Goal: Task Accomplishment & Management: Manage account settings

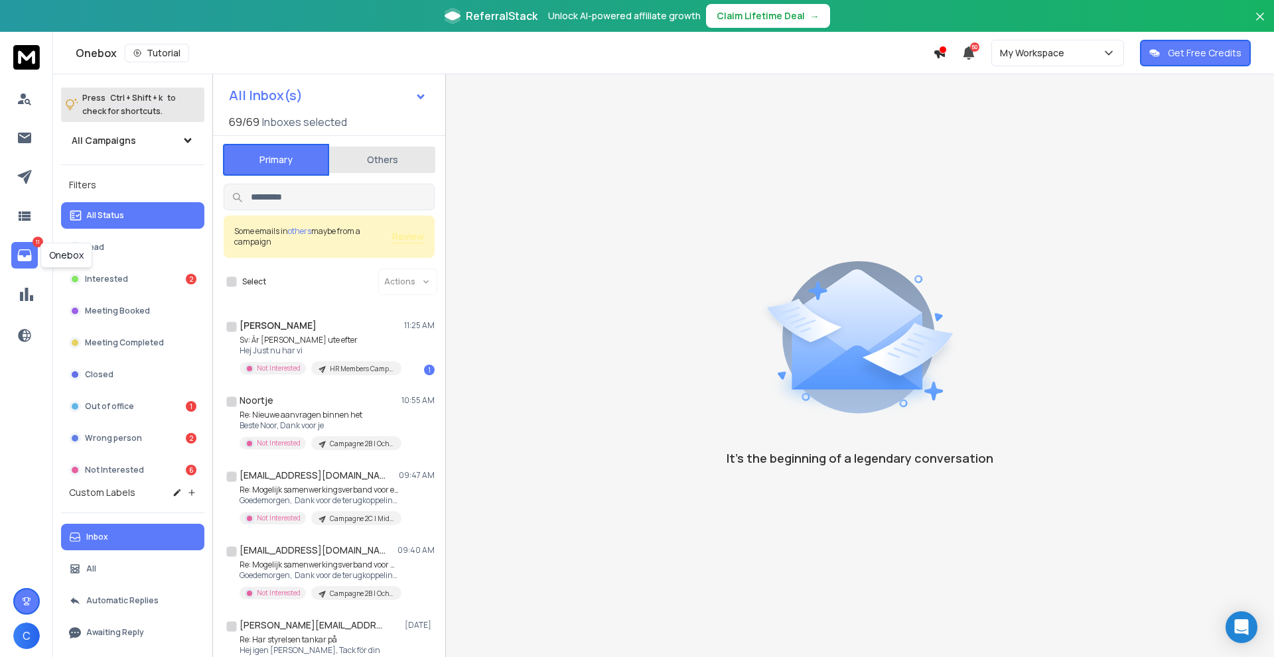
click at [22, 253] on icon at bounding box center [25, 255] width 16 height 16
click at [370, 358] on div "Sv: Är [PERSON_NAME] ute efter Hej Just nu har vi Not Interested HR Members Cam…" at bounding box center [320, 355] width 162 height 40
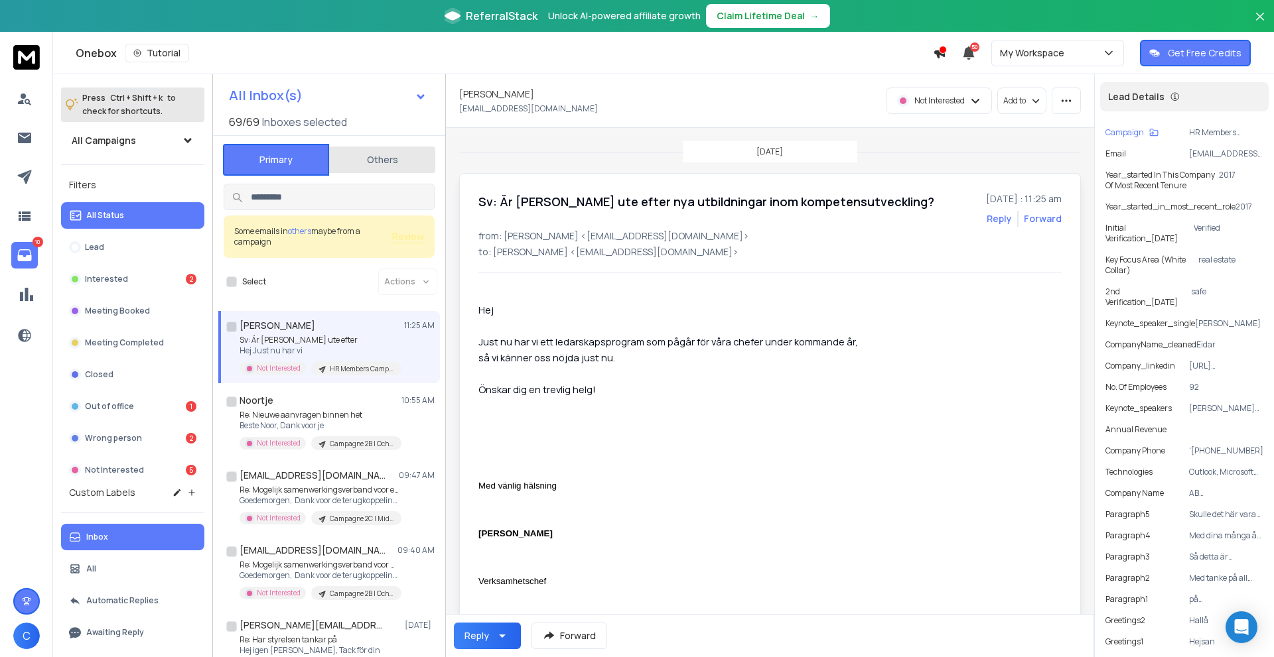
drag, startPoint x: 848, startPoint y: 373, endPoint x: 799, endPoint y: 383, distance: 50.9
click at [799, 383] on p "Önskar dig en trevlig helg!" at bounding box center [671, 389] width 387 height 16
click at [1062, 103] on icon "button" at bounding box center [1066, 101] width 12 height 12
click at [1036, 125] on div "Mark as unread" at bounding box center [1028, 130] width 84 height 13
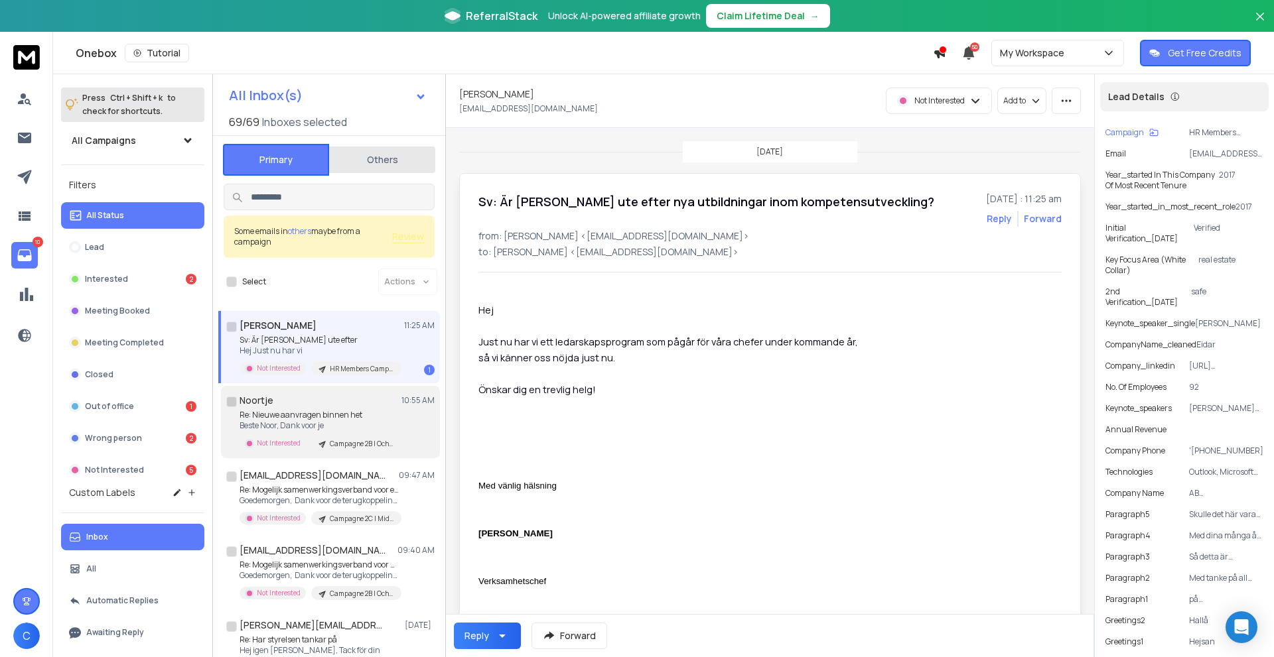
click at [320, 407] on div "Noortje 10:55 AM Re: Nieuwe aanvragen binnen het Beste Noor, Dank voor je Not I…" at bounding box center [336, 422] width 195 height 56
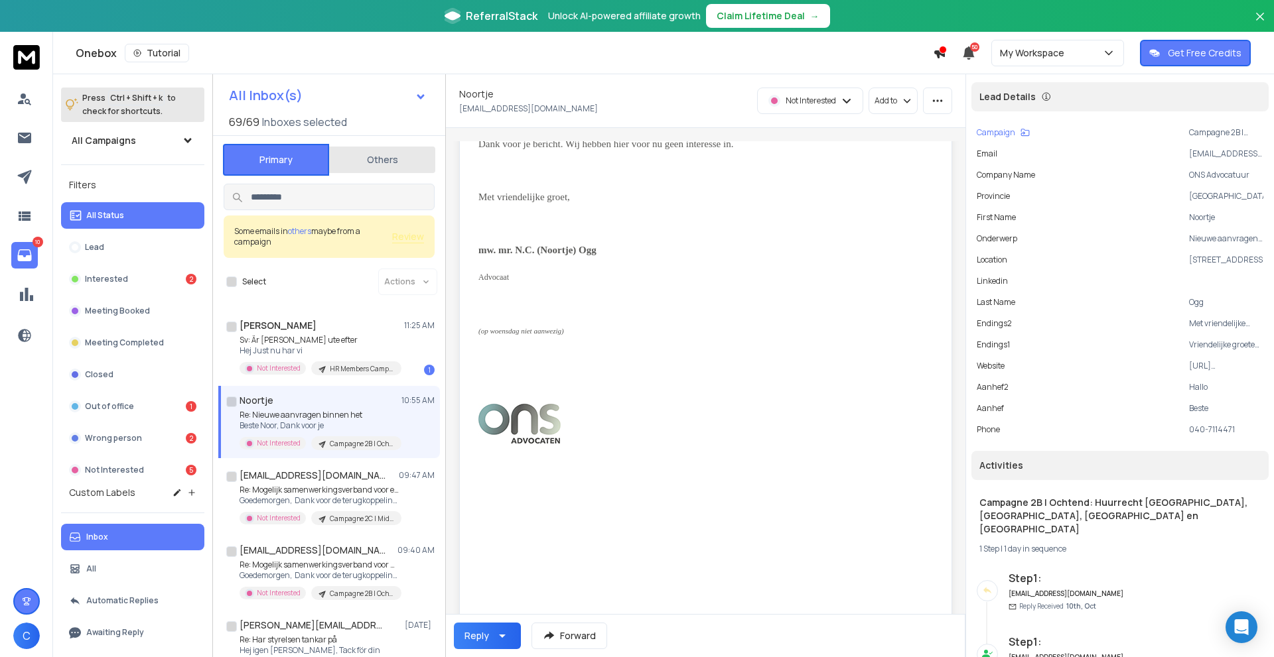
scroll to position [265, 0]
